Goal: Use online tool/utility: Utilize a website feature to perform a specific function

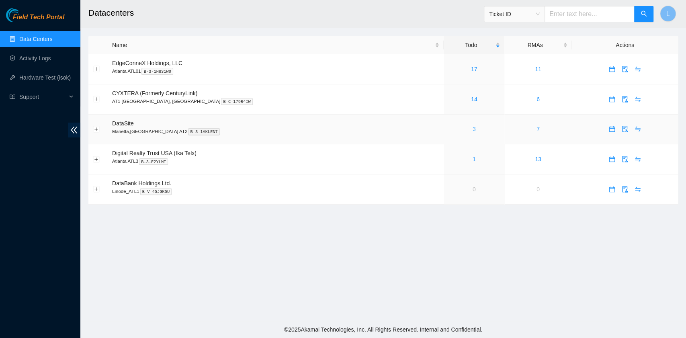
click at [472, 131] on link "3" at bounding box center [473, 129] width 3 height 6
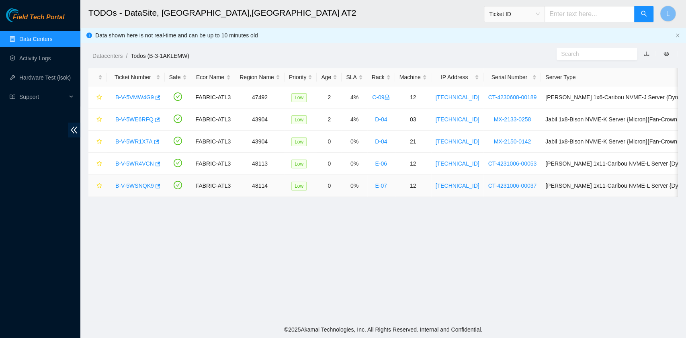
click at [133, 185] on link "B-V-5WSNQK9" at bounding box center [134, 185] width 39 height 6
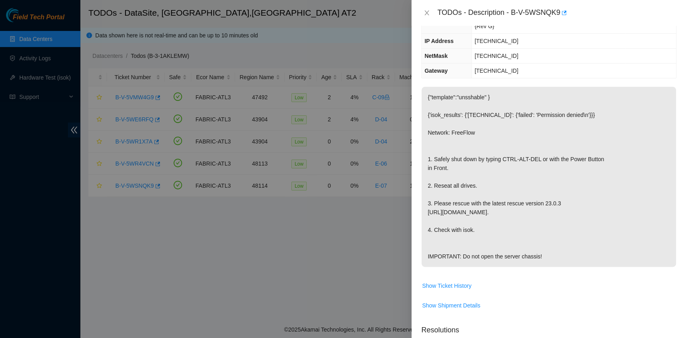
scroll to position [107, 0]
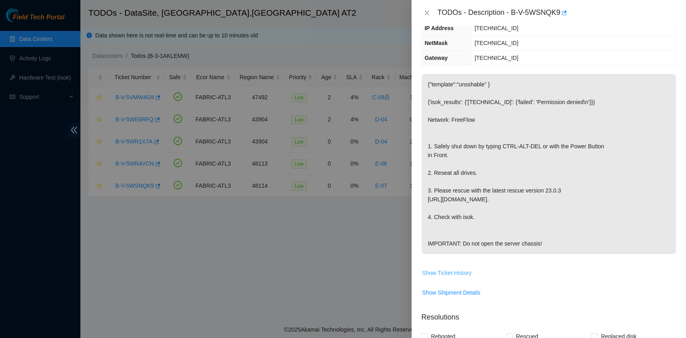
click at [450, 268] on span "Show Ticket History" at bounding box center [446, 272] width 49 height 9
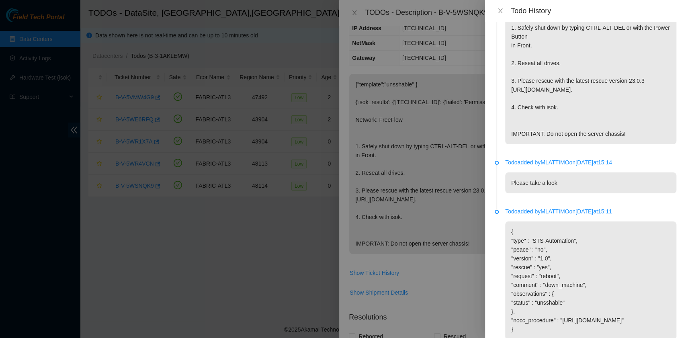
scroll to position [35, 0]
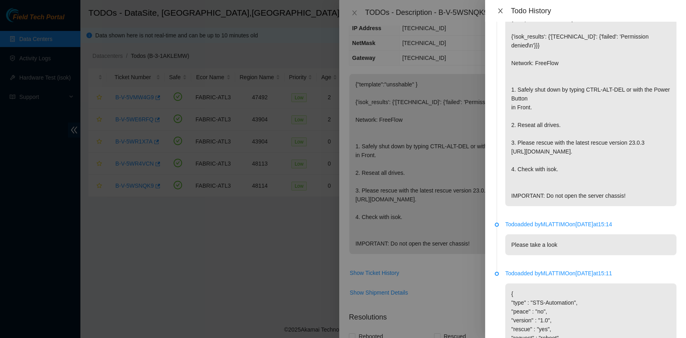
click at [499, 7] on button "Close" at bounding box center [500, 11] width 11 height 8
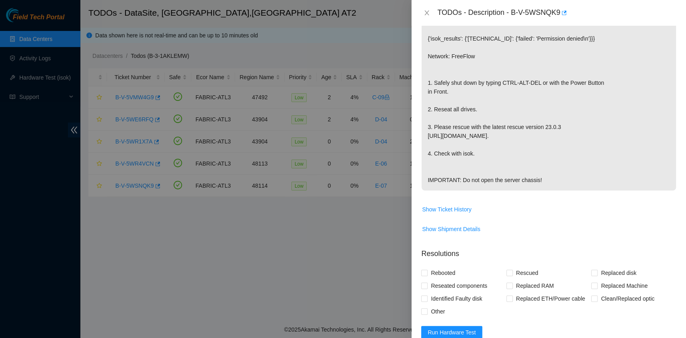
scroll to position [292, 0]
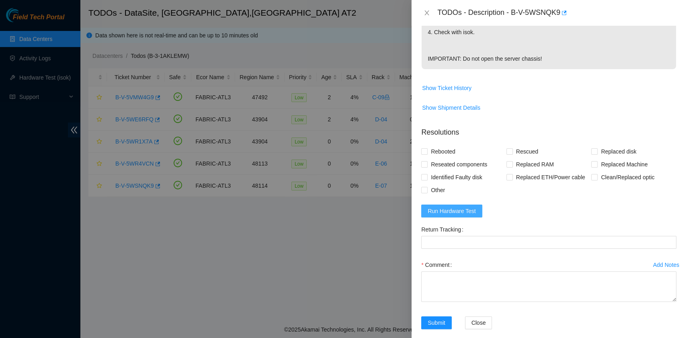
click at [457, 206] on span "Run Hardware Test" at bounding box center [451, 210] width 48 height 9
click at [471, 206] on span "Run Hardware Test" at bounding box center [451, 210] width 48 height 9
click at [448, 206] on span "Run Hardware Test" at bounding box center [451, 210] width 48 height 9
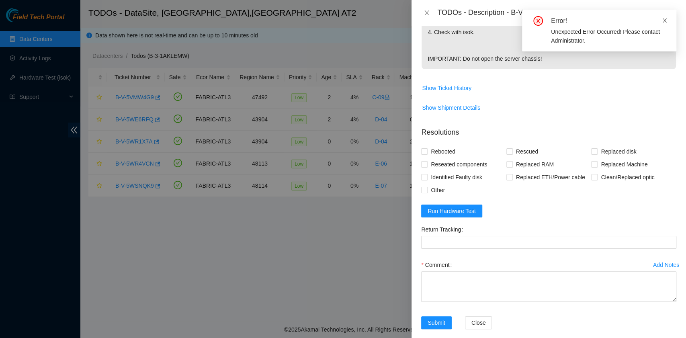
click at [664, 18] on icon "close" at bounding box center [665, 21] width 6 height 6
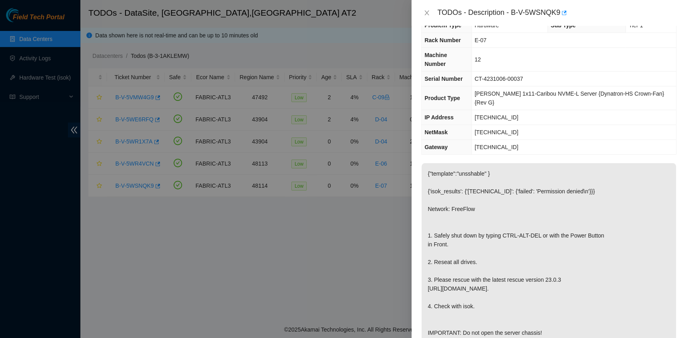
scroll to position [0, 0]
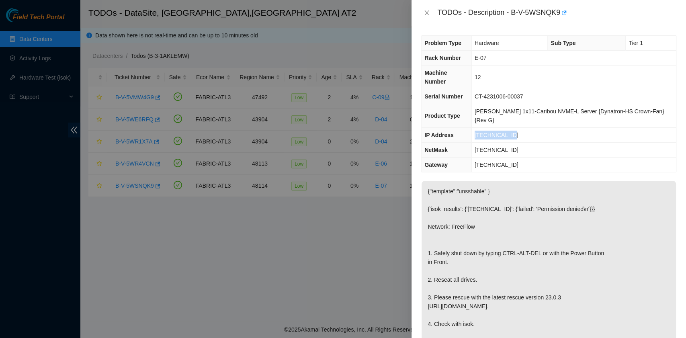
drag, startPoint x: 519, startPoint y: 116, endPoint x: 481, endPoint y: 120, distance: 38.8
click at [481, 128] on td "23.218.233.79" at bounding box center [573, 135] width 204 height 15
copy span "23.218.233.79"
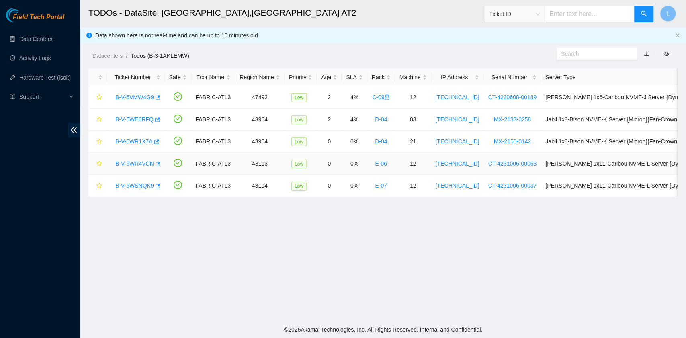
click at [141, 162] on link "B-V-5WR4VCN" at bounding box center [134, 163] width 39 height 6
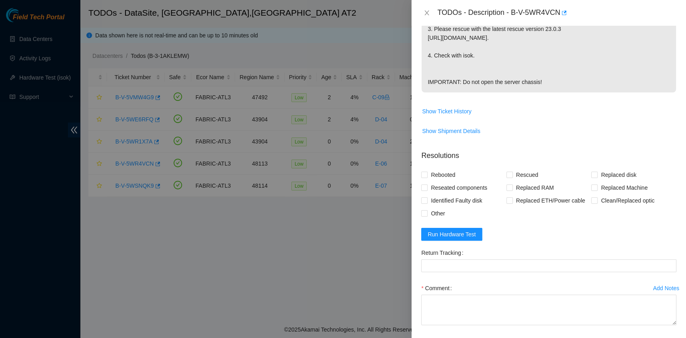
scroll to position [292, 0]
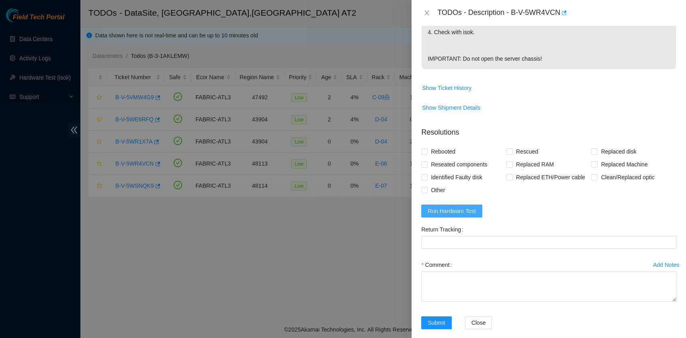
click at [467, 206] on span "Run Hardware Test" at bounding box center [451, 210] width 48 height 9
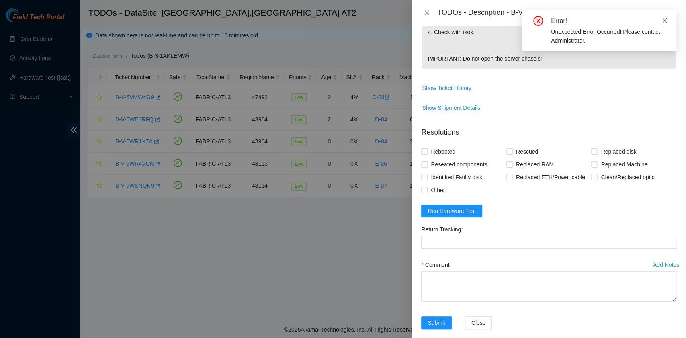
click at [665, 18] on icon "close" at bounding box center [665, 21] width 6 height 6
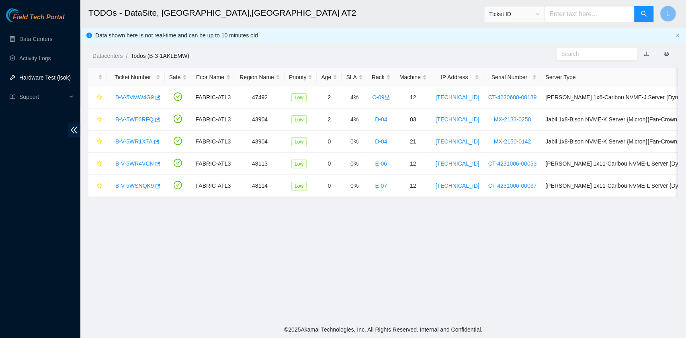
click at [39, 81] on link "Hardware Test (isok)" at bounding box center [44, 77] width 51 height 6
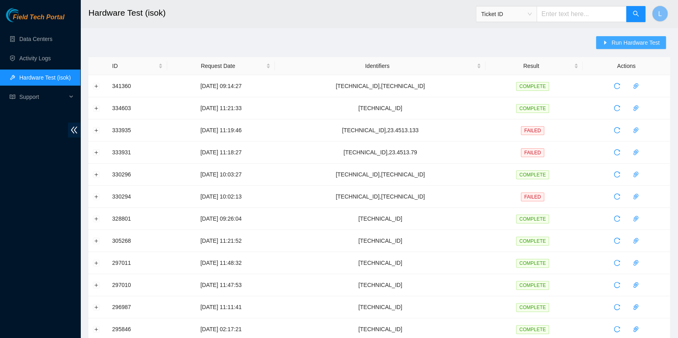
click at [606, 45] on icon "caret-right" at bounding box center [605, 43] width 6 height 6
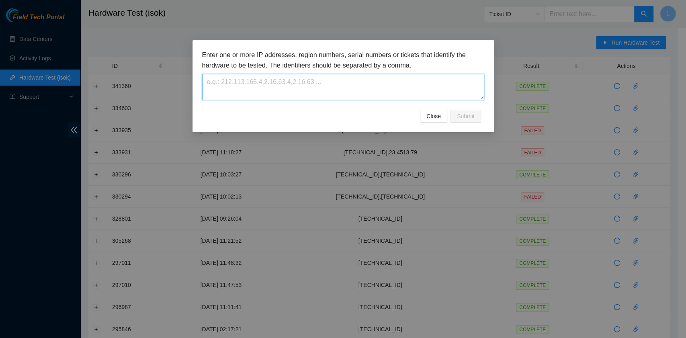
click at [358, 89] on textarea at bounding box center [343, 87] width 282 height 26
paste textarea "[TECHNICAL_ID]"
type textarea "[TECHNICAL_ID]"
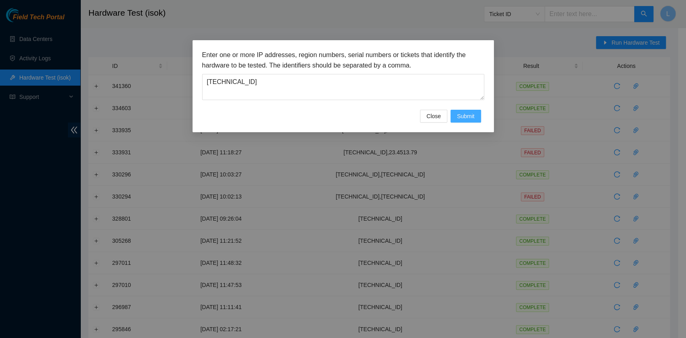
click at [470, 117] on span "Submit" at bounding box center [466, 116] width 18 height 9
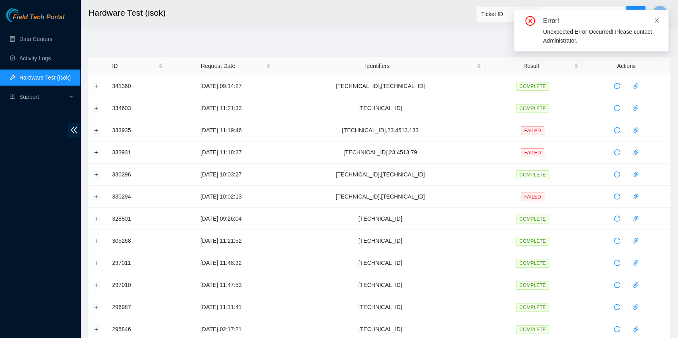
click at [654, 20] on icon "close" at bounding box center [657, 21] width 6 height 6
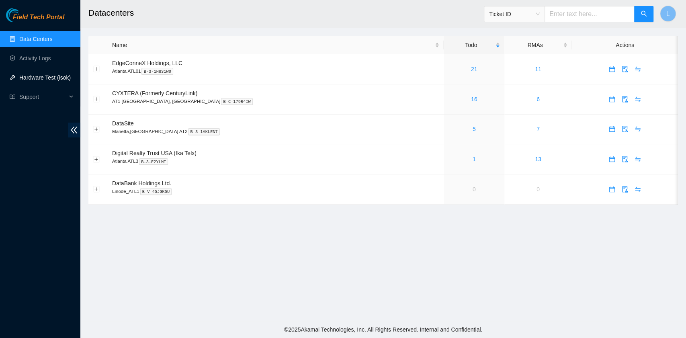
click at [40, 79] on link "Hardware Test (isok)" at bounding box center [44, 77] width 51 height 6
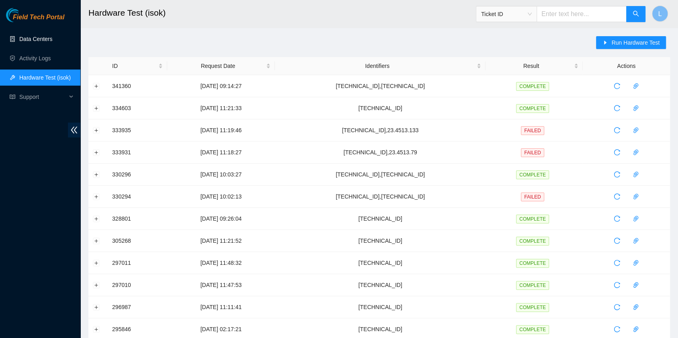
click at [40, 39] on link "Data Centers" at bounding box center [35, 39] width 33 height 6
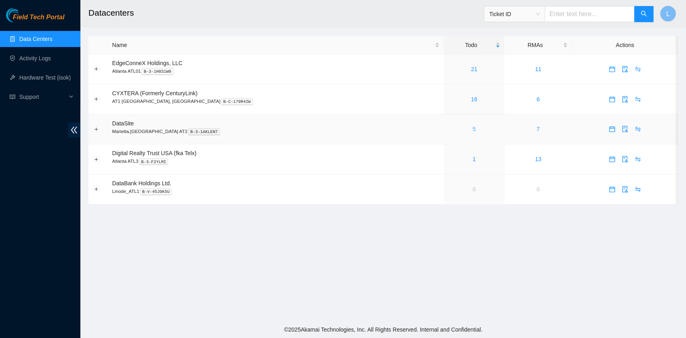
click at [472, 130] on link "5" at bounding box center [473, 129] width 3 height 6
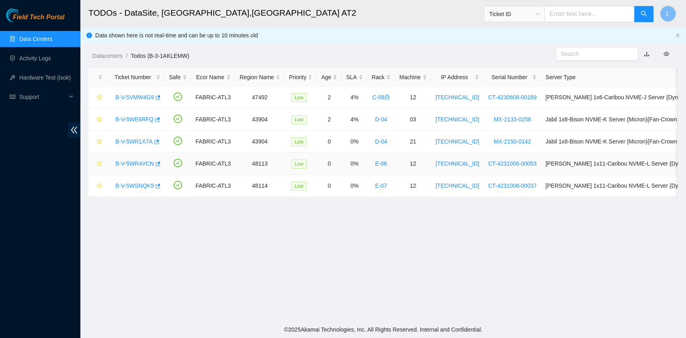
click at [145, 160] on link "B-V-5WR4VCN" at bounding box center [134, 163] width 39 height 6
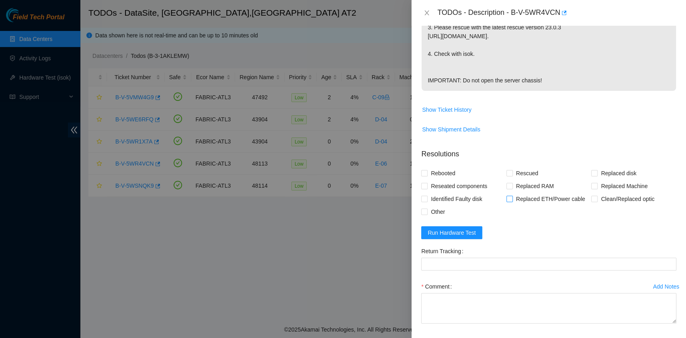
scroll to position [292, 0]
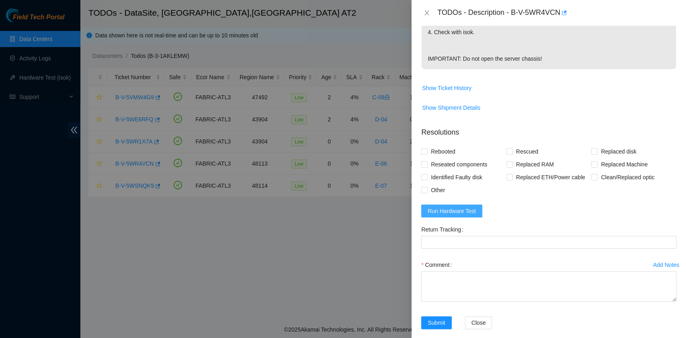
click at [462, 206] on span "Run Hardware Test" at bounding box center [451, 210] width 48 height 9
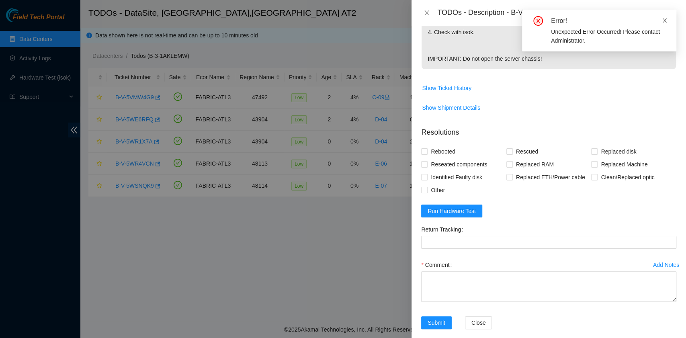
click at [666, 20] on icon "close" at bounding box center [665, 21] width 6 height 6
click at [426, 11] on icon "close" at bounding box center [426, 13] width 6 height 6
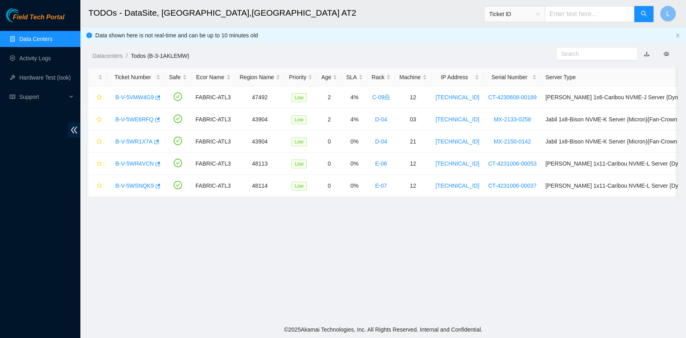
scroll to position [204, 0]
